Goal: Navigation & Orientation: Find specific page/section

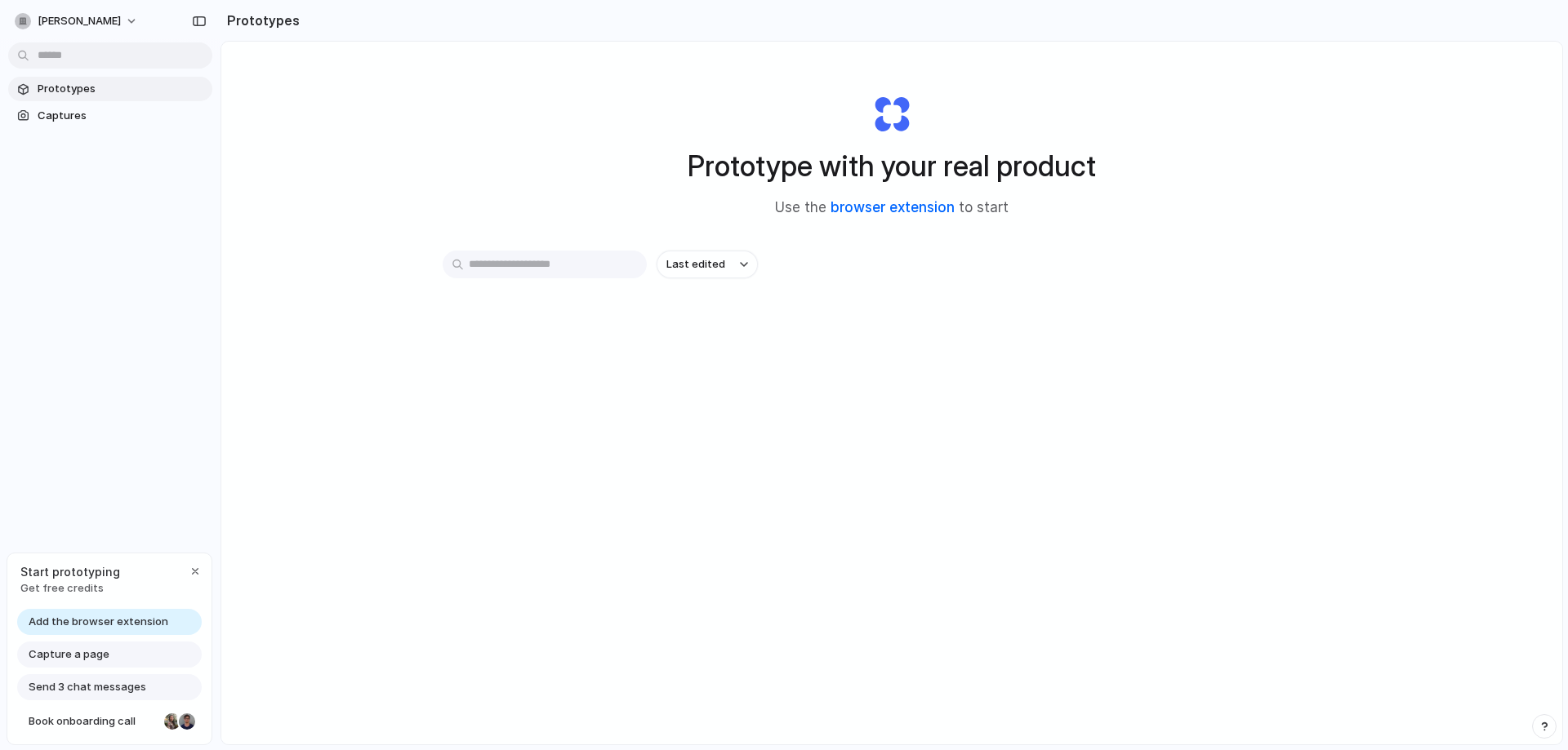
click at [885, 204] on link "browser extension" at bounding box center [892, 207] width 124 height 16
